Goal: Task Accomplishment & Management: Manage account settings

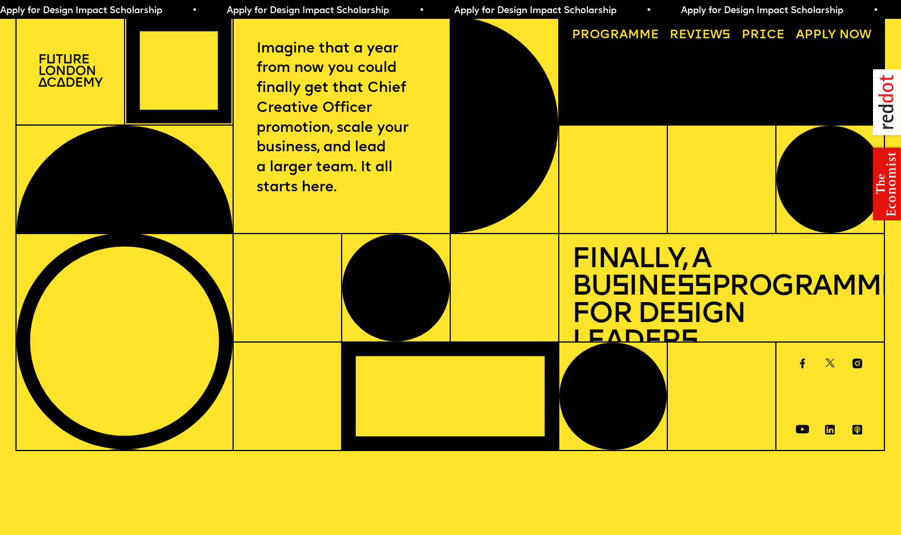
click at [264, 14] on span "Apply for Design Impact Scholarship • Apply for Design Impact Scholarship • App…" at bounding box center [562, 10] width 1135 height 9
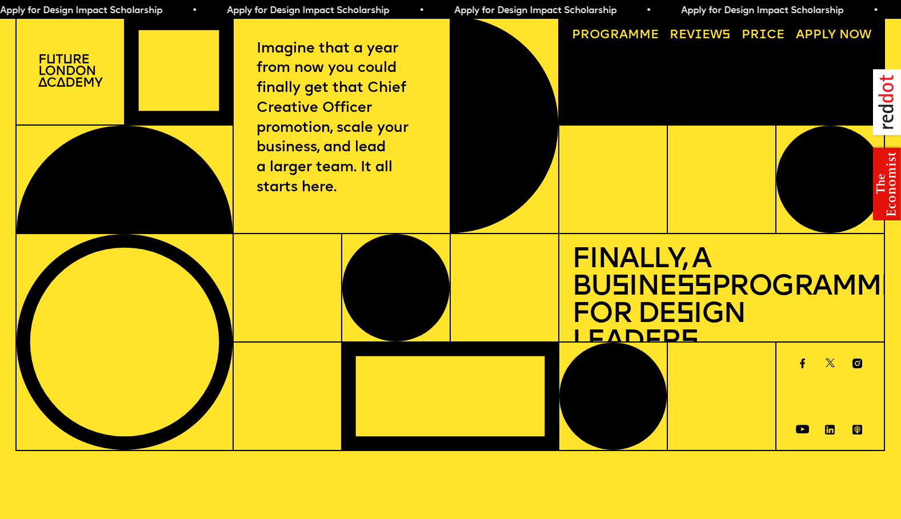
click at [67, 77] on img at bounding box center [70, 70] width 65 height 33
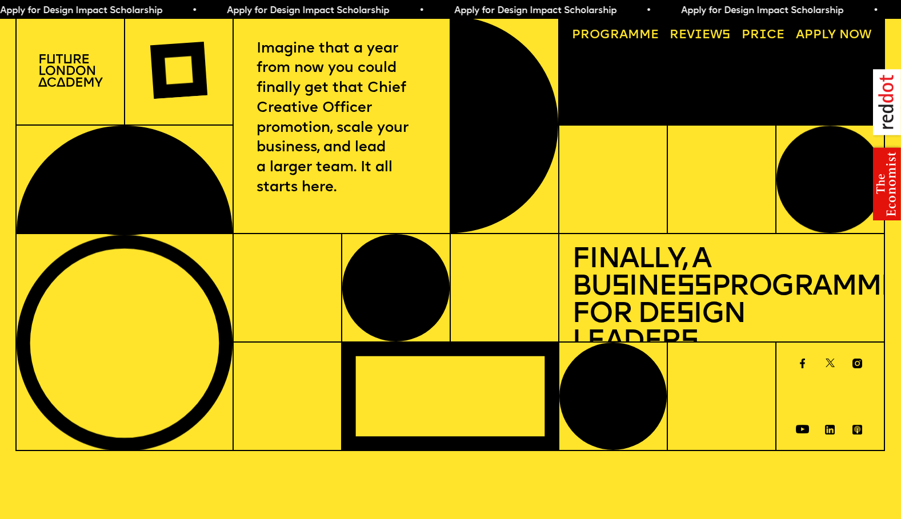
click at [663, 305] on h1 "Finally, a Bu s ine ss Programme for De s ign Leader s" at bounding box center [721, 302] width 299 height 110
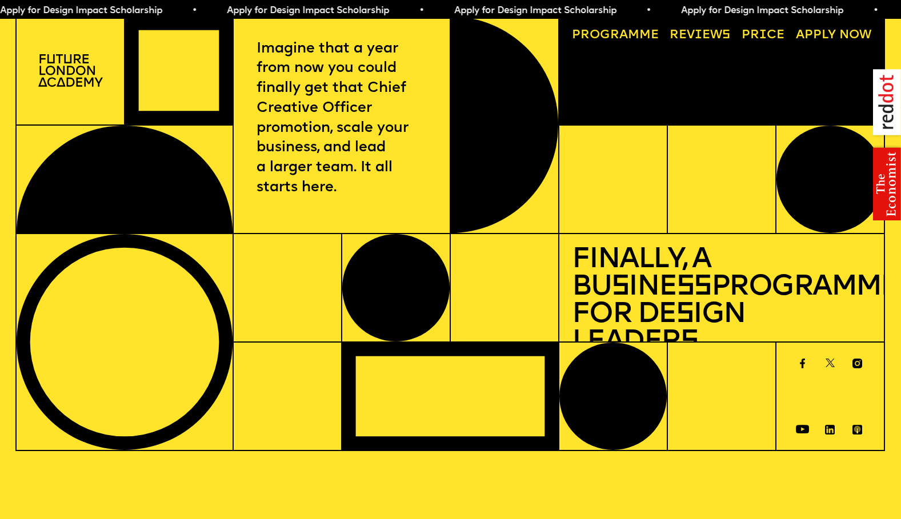
click at [718, 38] on link "Reviews" at bounding box center [700, 35] width 73 height 25
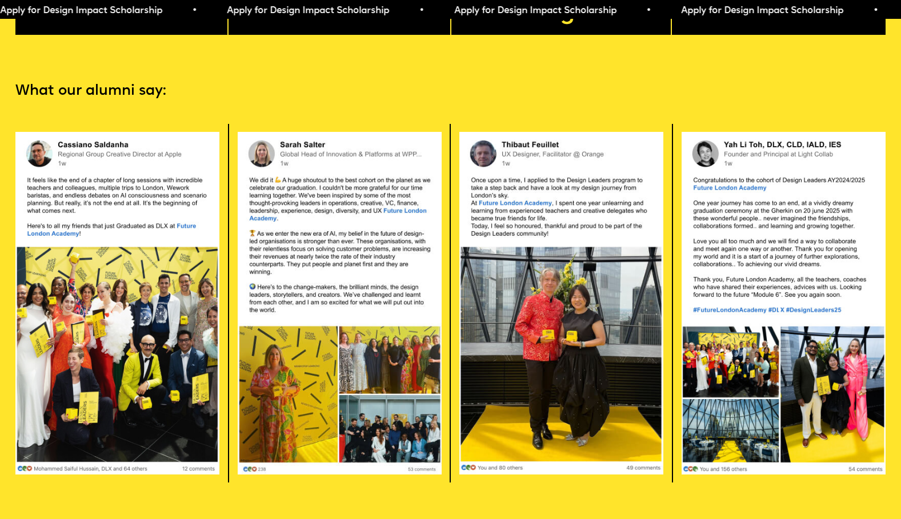
scroll to position [2479, 0]
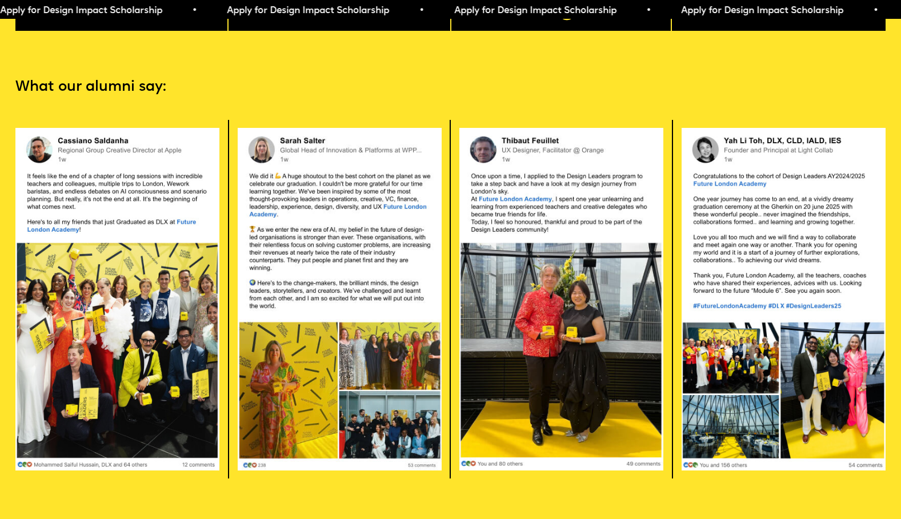
click at [125, 71] on section "What our alumni say: Apply now" at bounding box center [450, 304] width 901 height 546
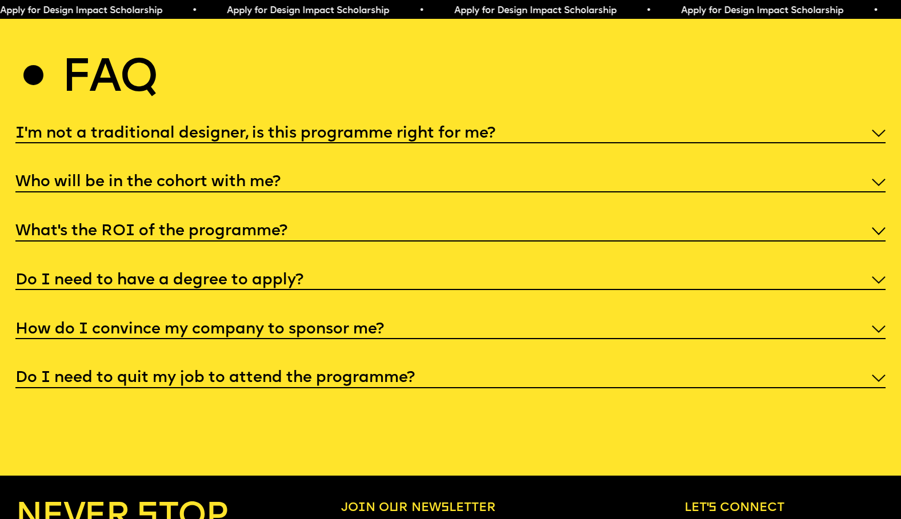
scroll to position [4688, 0]
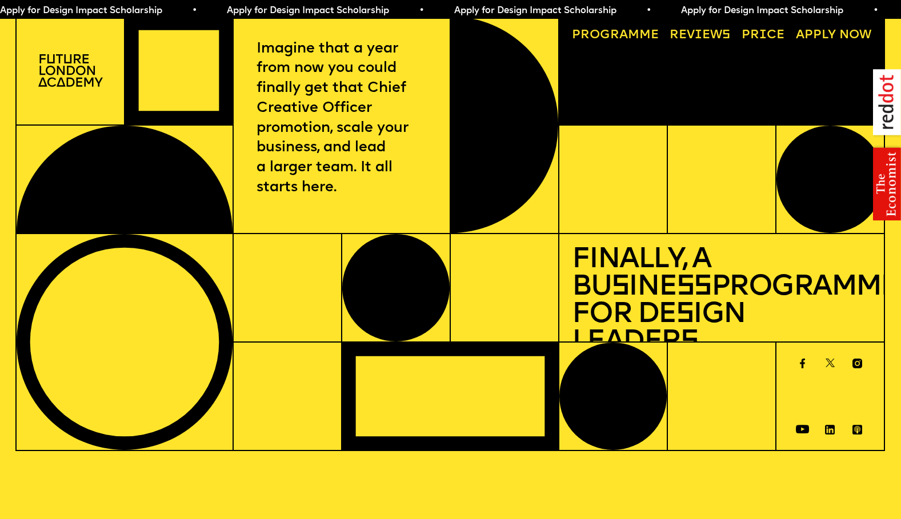
click at [86, 78] on img at bounding box center [70, 70] width 65 height 33
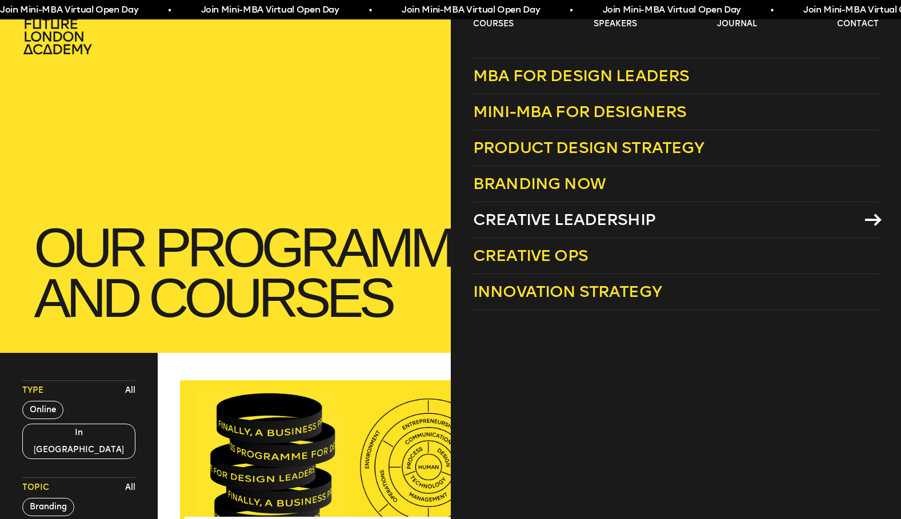
click at [530, 210] on link "Creative Leadership" at bounding box center [676, 220] width 406 height 36
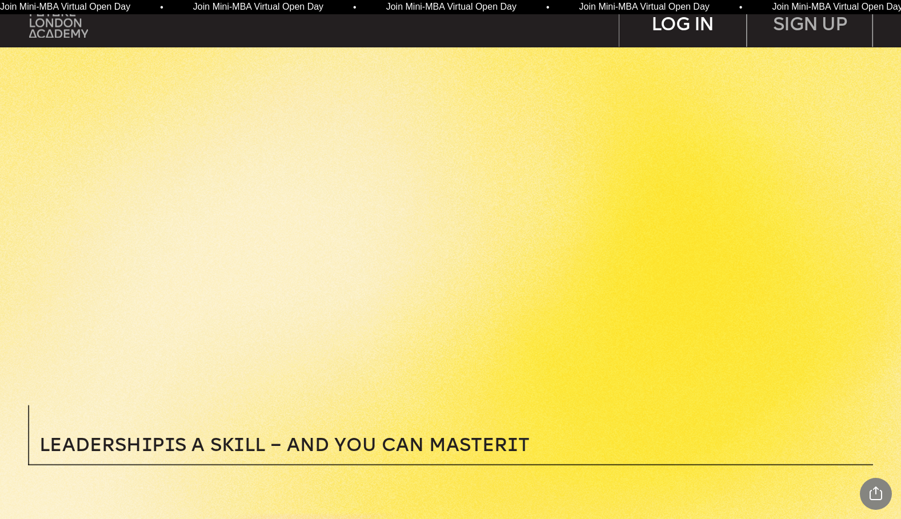
click at [683, 34] on div "LOG IN" at bounding box center [682, 23] width 127 height 47
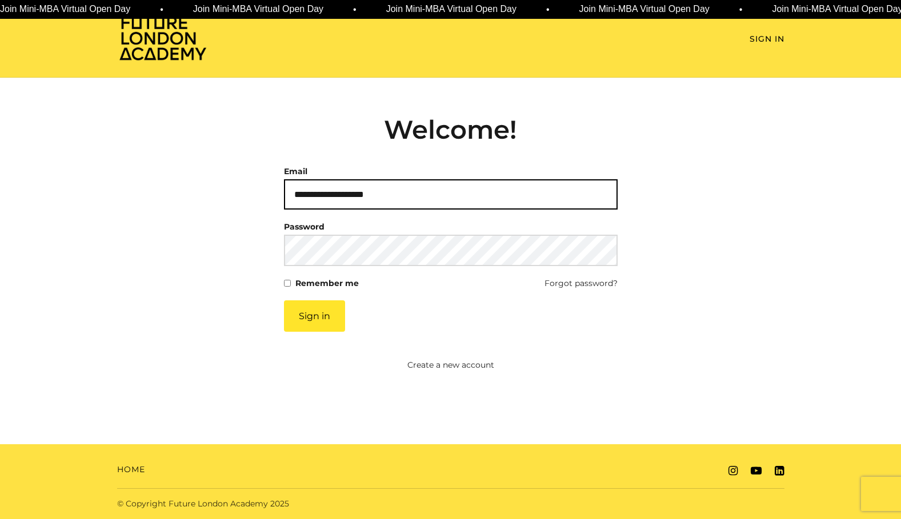
type input "**********"
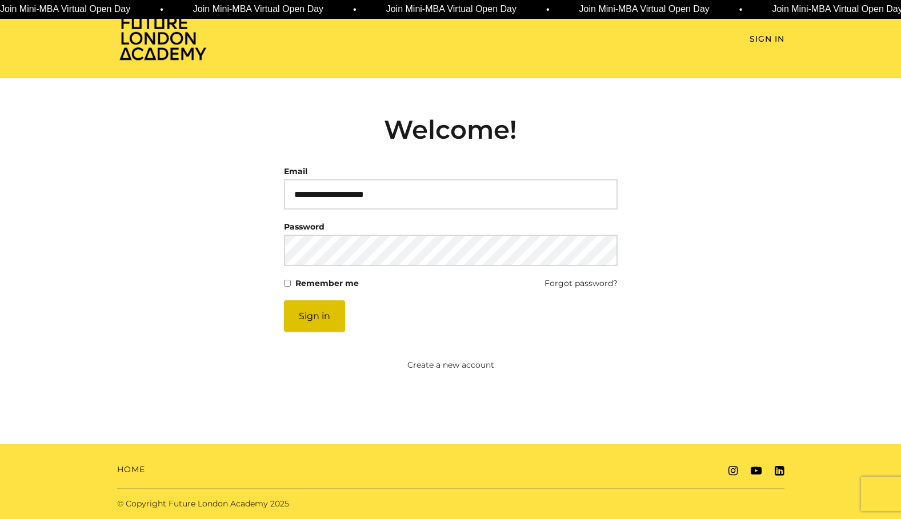
click at [332, 307] on button "Sign in" at bounding box center [314, 315] width 61 height 31
